Goal: Check status: Check status

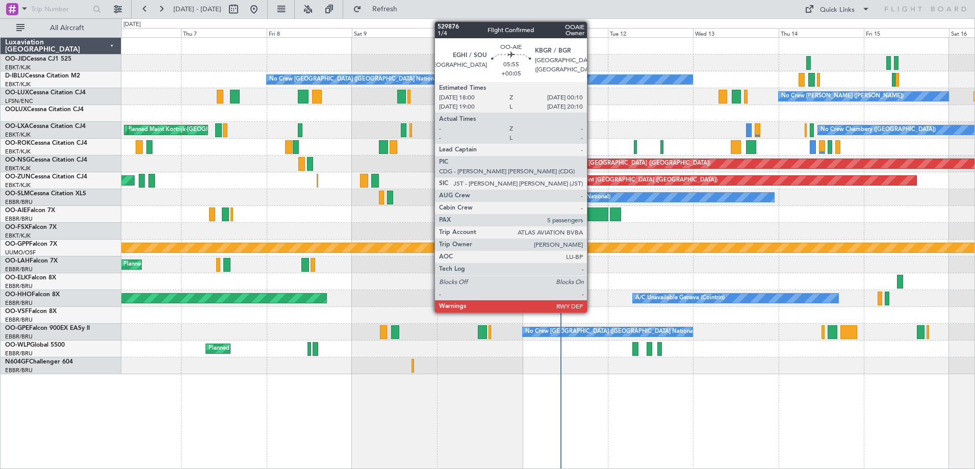
click at [592, 212] on div at bounding box center [597, 215] width 22 height 14
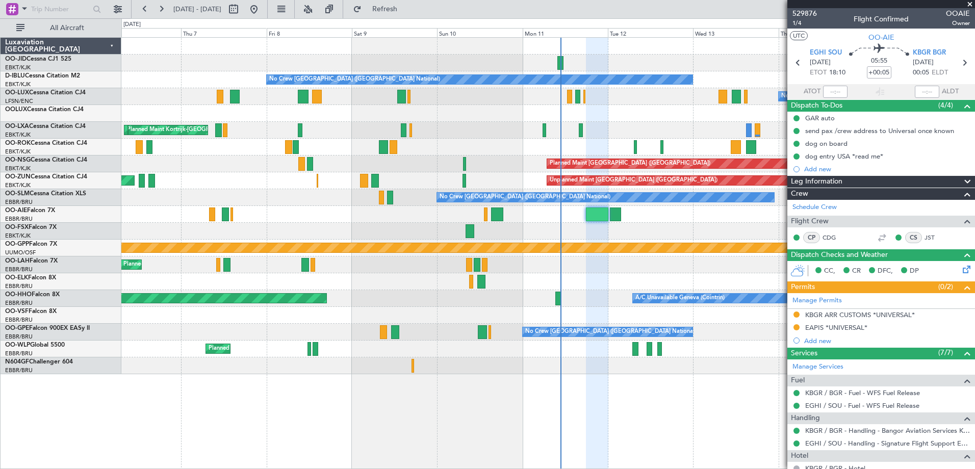
click at [846, 181] on div "Leg Information" at bounding box center [882, 182] width 188 height 12
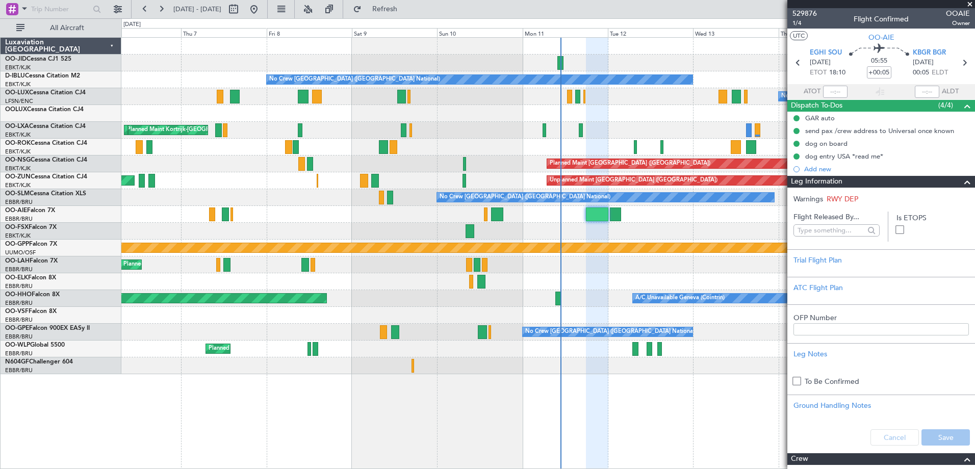
click at [846, 181] on div "Leg Information" at bounding box center [882, 182] width 188 height 12
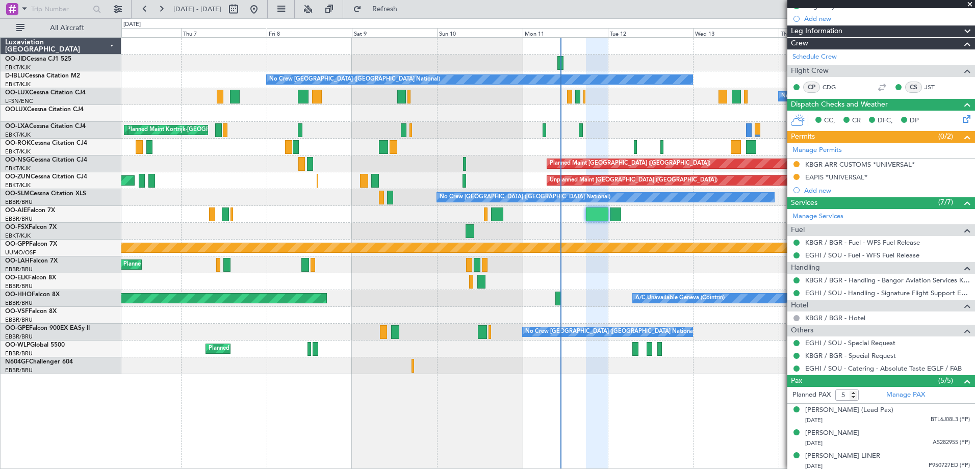
scroll to position [210, 0]
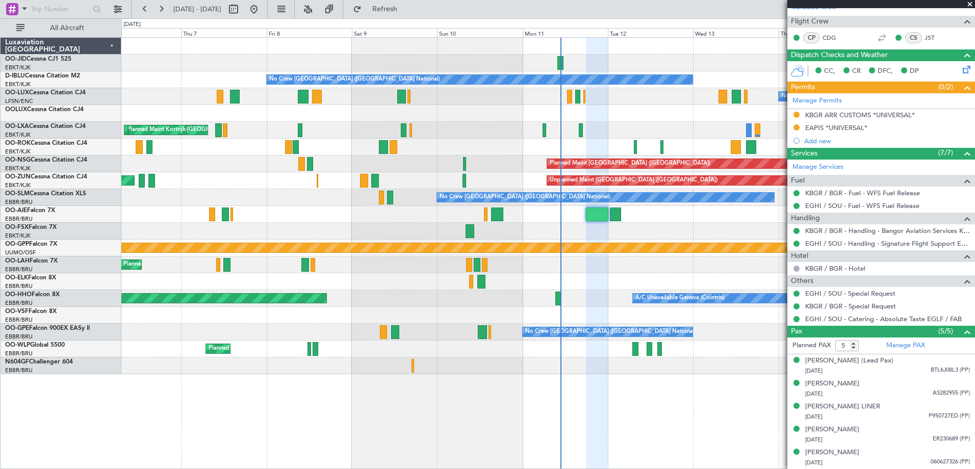
click at [969, 0] on span at bounding box center [970, 4] width 10 height 9
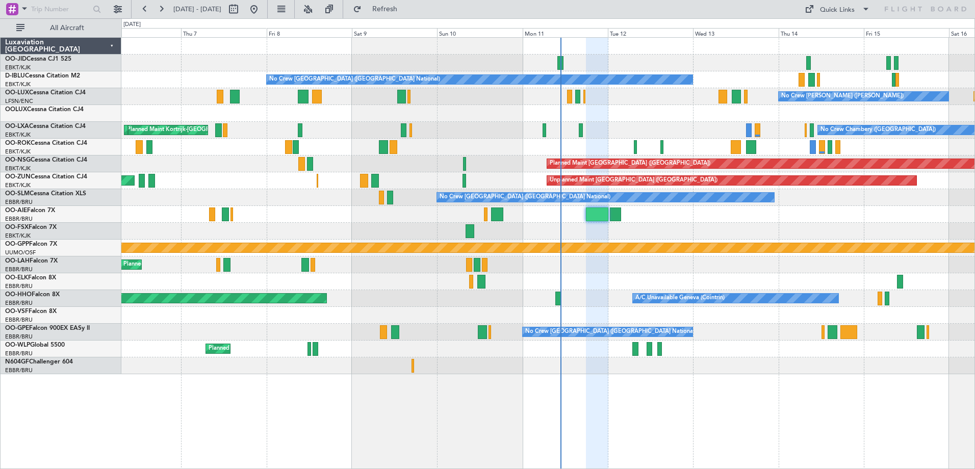
type input "0"
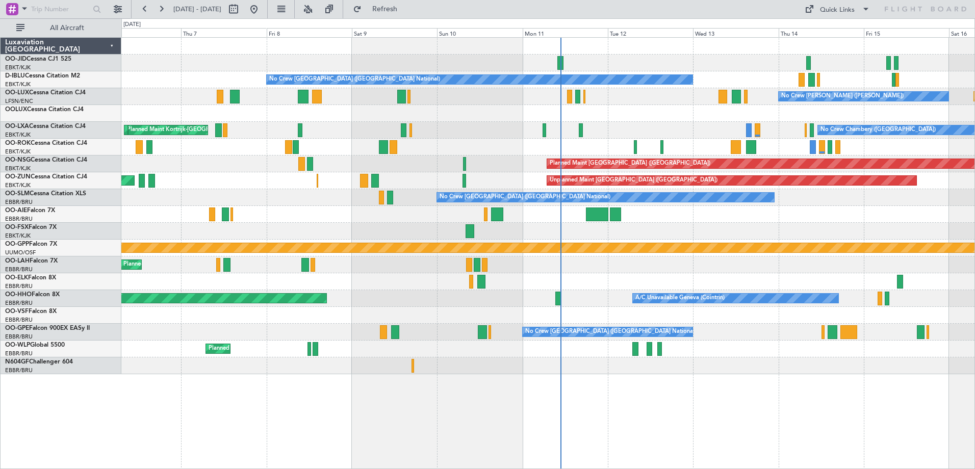
scroll to position [0, 0]
click at [159, 2] on button at bounding box center [161, 9] width 16 height 16
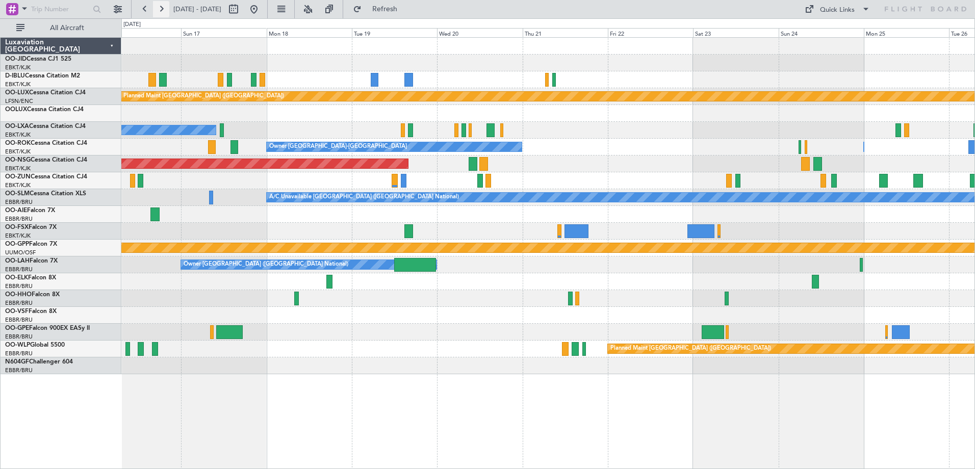
click at [164, 10] on button at bounding box center [161, 9] width 16 height 16
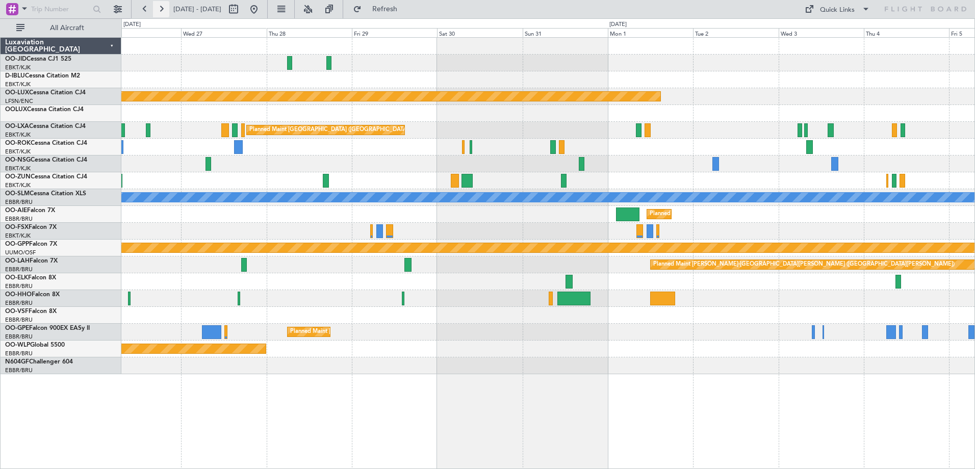
click at [158, 6] on button at bounding box center [161, 9] width 16 height 16
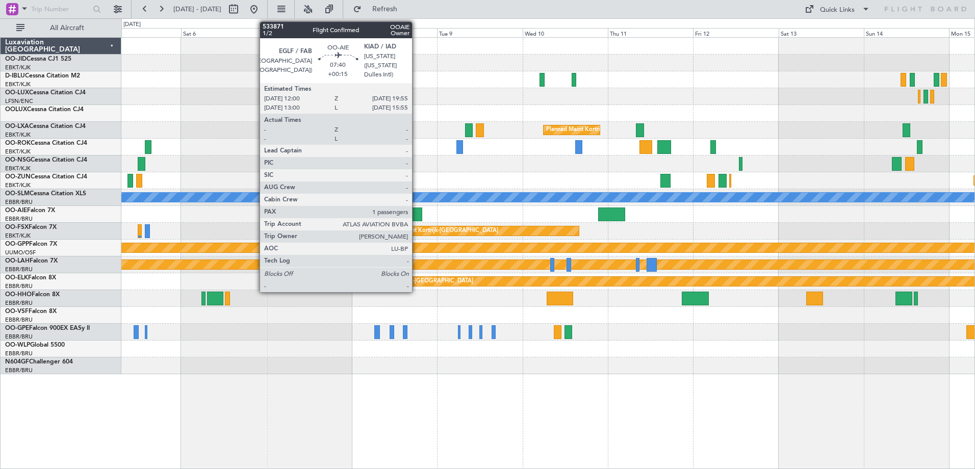
click at [417, 215] on div at bounding box center [408, 215] width 29 height 14
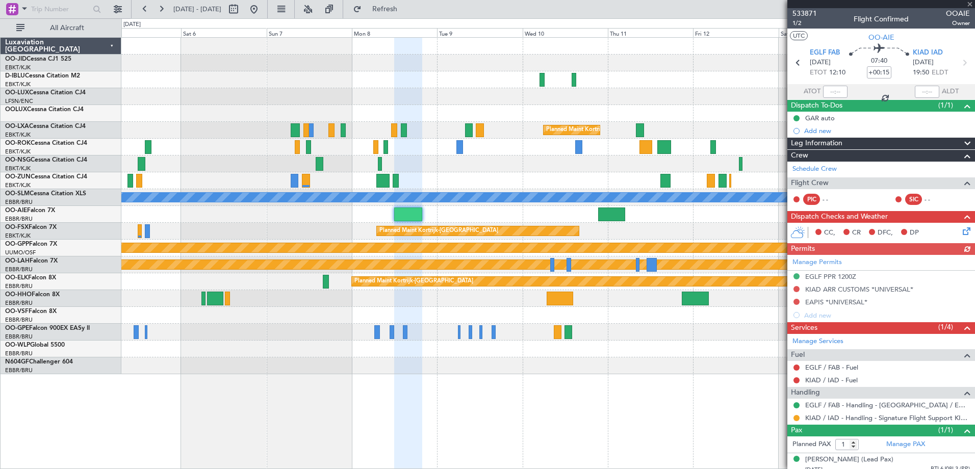
scroll to position [17, 0]
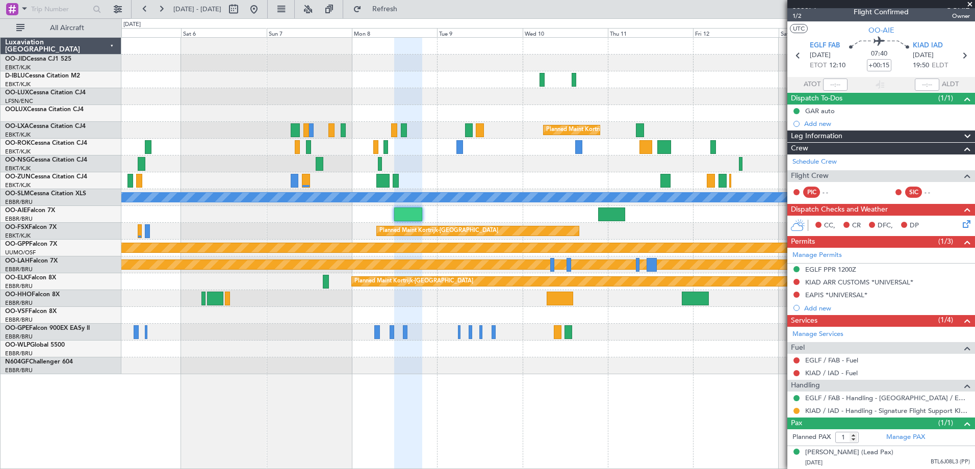
click at [970, 0] on span at bounding box center [970, 4] width 10 height 9
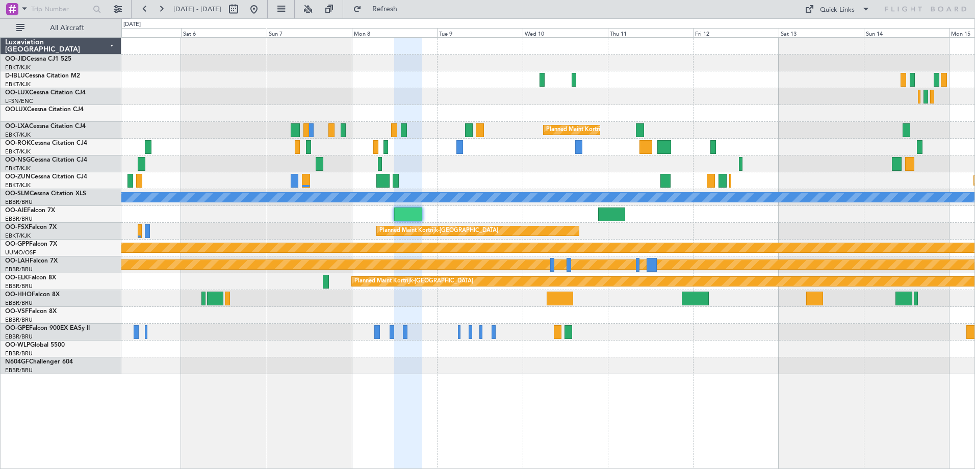
type input "0"
